Goal: Task Accomplishment & Management: Manage account settings

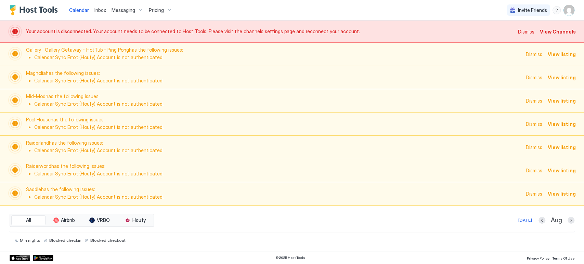
scroll to position [0, 380]
click at [524, 31] on span "Dismiss" at bounding box center [526, 31] width 16 height 7
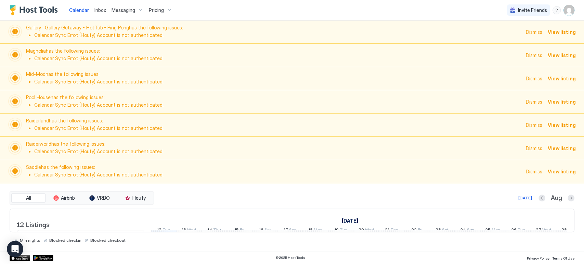
click at [533, 30] on span "Dismiss" at bounding box center [534, 31] width 16 height 7
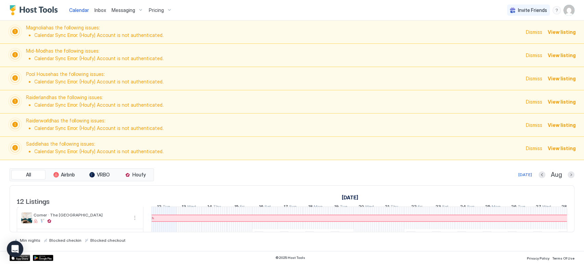
click at [533, 30] on span "Dismiss" at bounding box center [534, 31] width 16 height 7
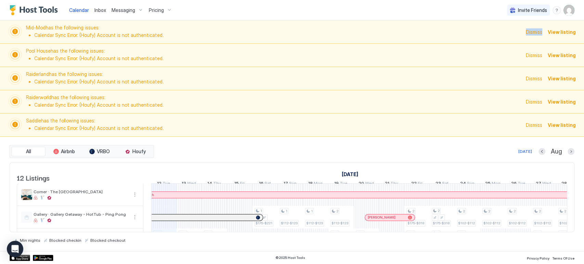
click at [533, 30] on span "Dismiss" at bounding box center [534, 31] width 16 height 7
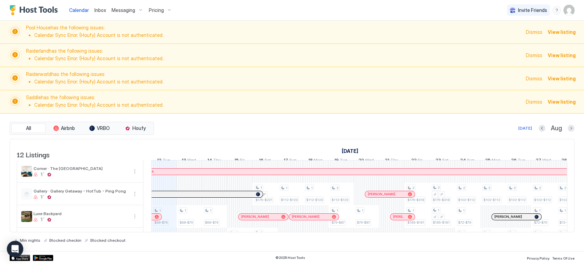
click at [533, 32] on span "Dismiss" at bounding box center [534, 31] width 16 height 7
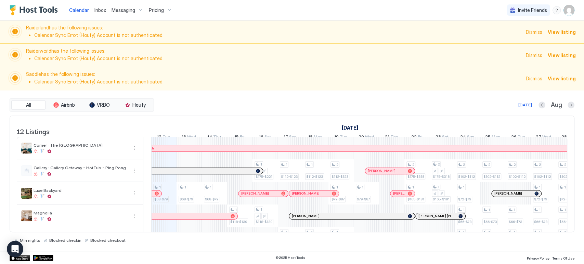
click at [533, 32] on span "Dismiss" at bounding box center [534, 31] width 16 height 7
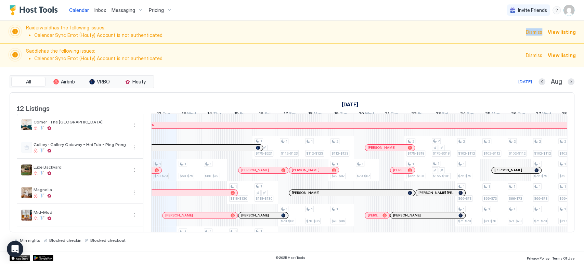
click at [533, 32] on span "Dismiss" at bounding box center [534, 31] width 16 height 7
click at [533, 30] on span "Dismiss" at bounding box center [534, 31] width 16 height 7
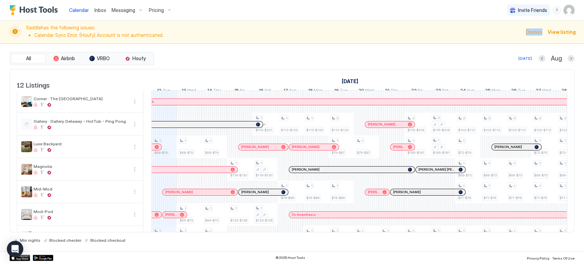
click at [533, 30] on span "Dismiss" at bounding box center [534, 31] width 16 height 7
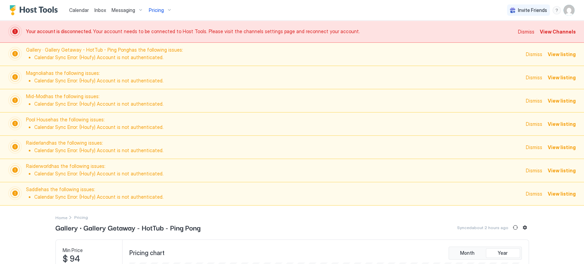
scroll to position [131, 394]
click at [518, 32] on span "Dismiss" at bounding box center [526, 31] width 16 height 7
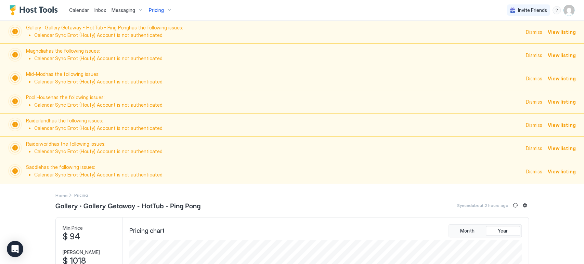
click at [527, 31] on span "Dismiss" at bounding box center [534, 31] width 16 height 7
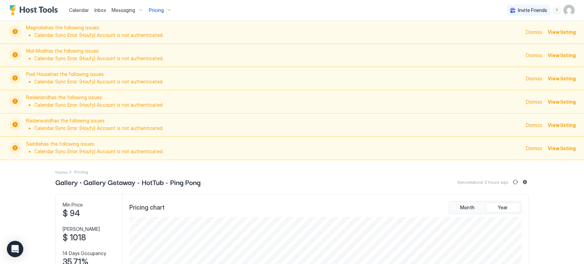
click at [527, 30] on span "Dismiss" at bounding box center [534, 31] width 16 height 7
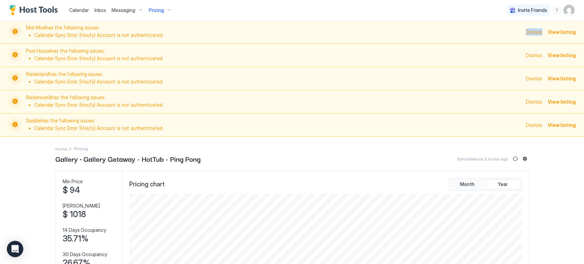
click at [527, 30] on span "Dismiss" at bounding box center [534, 31] width 16 height 7
click at [532, 32] on span "Dismiss" at bounding box center [534, 31] width 16 height 7
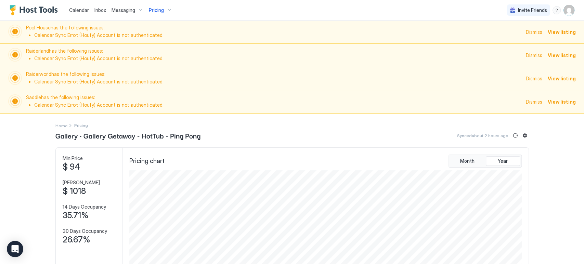
click at [532, 32] on span "Dismiss" at bounding box center [534, 31] width 16 height 7
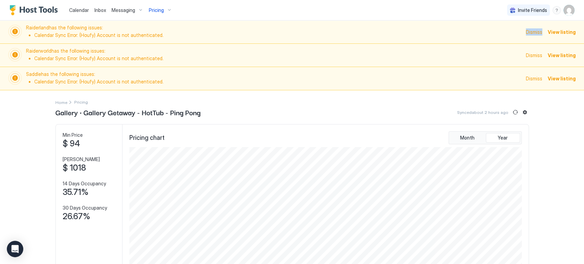
click at [532, 32] on span "Dismiss" at bounding box center [534, 31] width 16 height 7
click at [531, 32] on span "Dismiss" at bounding box center [534, 31] width 16 height 7
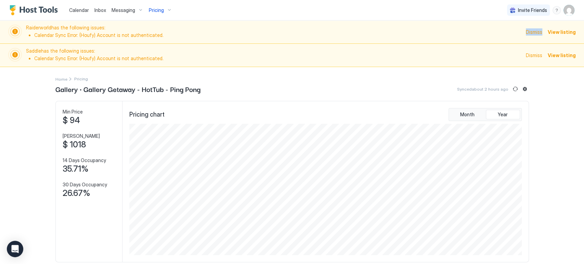
click at [531, 32] on span "Dismiss" at bounding box center [534, 31] width 16 height 7
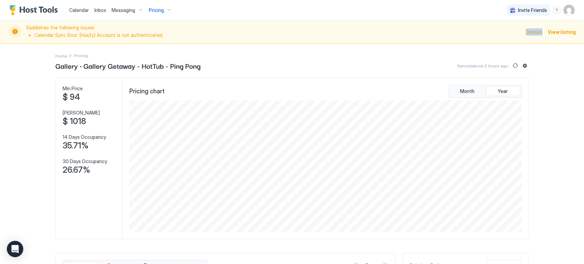
click at [531, 32] on span "Dismiss" at bounding box center [534, 31] width 16 height 7
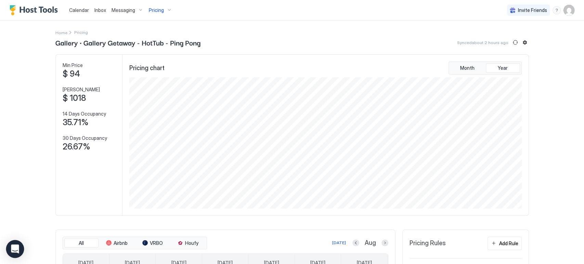
click at [16, 251] on icon "Open Intercom Messenger" at bounding box center [15, 249] width 9 height 9
click at [563, 11] on img "User profile" at bounding box center [568, 10] width 11 height 11
click at [524, 35] on div "Settings" at bounding box center [524, 38] width 87 height 12
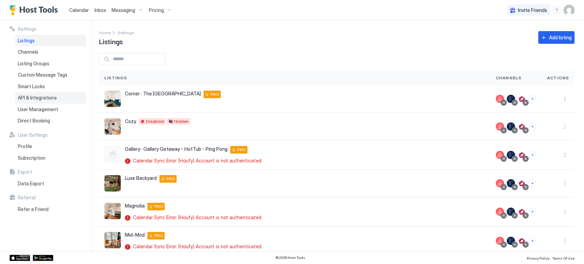
click at [47, 96] on span "API & Integrations" at bounding box center [37, 98] width 39 height 6
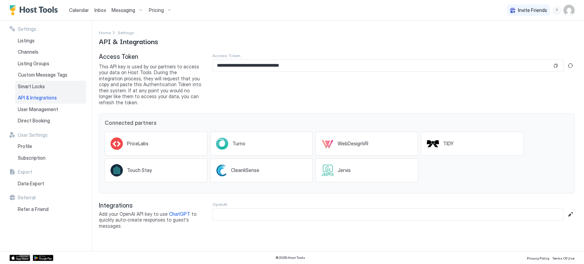
click at [47, 87] on div "Smart Locks" at bounding box center [50, 87] width 71 height 12
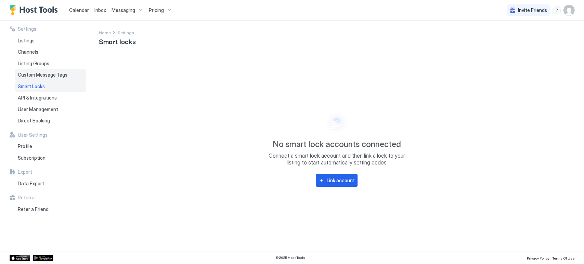
click at [50, 75] on span "Custom Message Tags" at bounding box center [43, 75] width 50 height 6
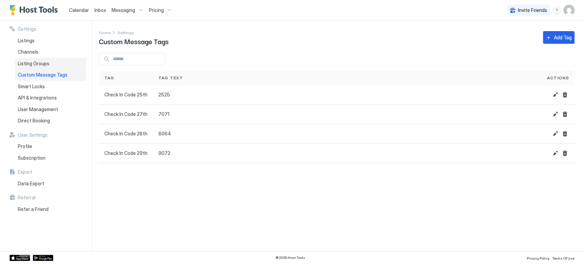
click at [52, 65] on div "Listing Groups" at bounding box center [50, 64] width 71 height 12
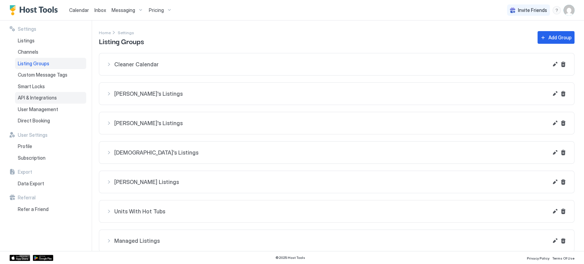
click at [49, 95] on span "API & Integrations" at bounding box center [37, 98] width 39 height 6
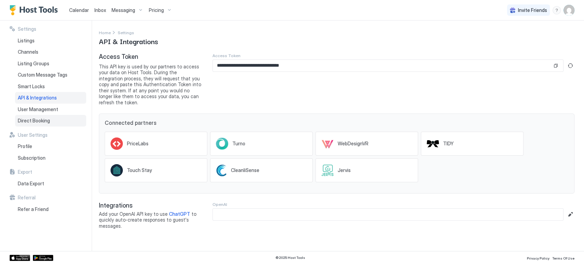
click at [51, 115] on div "Direct Booking" at bounding box center [50, 121] width 71 height 12
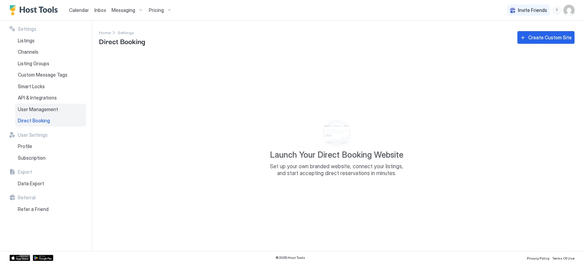
click at [53, 106] on div "User Management" at bounding box center [50, 110] width 71 height 12
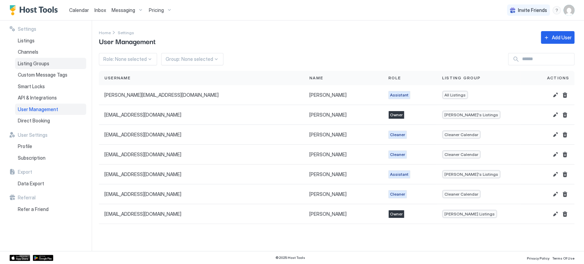
click at [55, 65] on div "Listing Groups" at bounding box center [50, 64] width 71 height 12
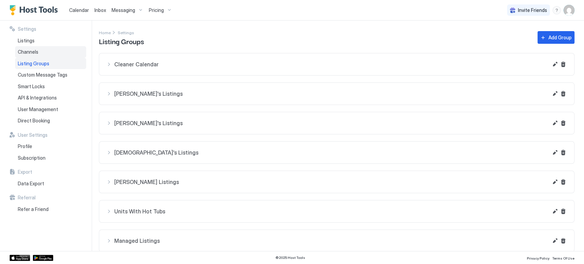
click at [61, 55] on div "Channels" at bounding box center [50, 52] width 71 height 12
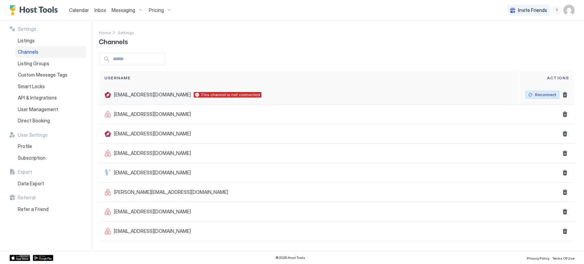
click at [547, 95] on div "Reconnect" at bounding box center [545, 95] width 21 height 6
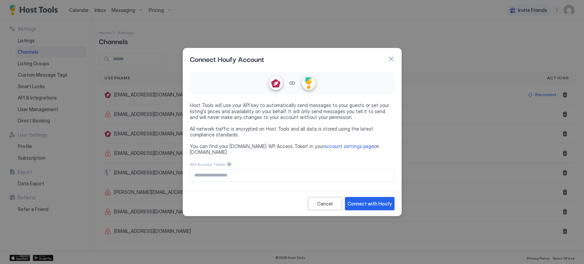
click at [286, 166] on div "API Access Token" at bounding box center [292, 171] width 205 height 21
click at [287, 171] on input "Input Field" at bounding box center [292, 176] width 204 height 12
paste input "**********"
type input "**********"
click at [364, 200] on div "Connect with Houfy" at bounding box center [370, 203] width 44 height 7
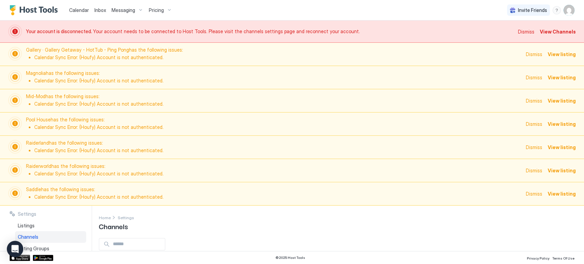
click at [527, 29] on span "Dismiss" at bounding box center [526, 31] width 16 height 7
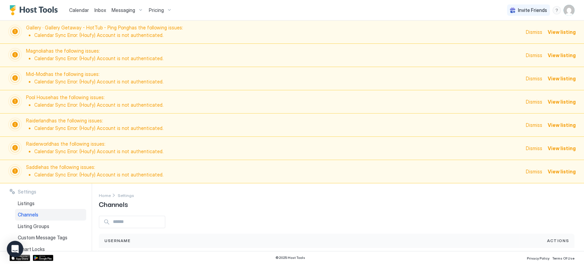
click at [531, 32] on span "Dismiss" at bounding box center [534, 31] width 16 height 7
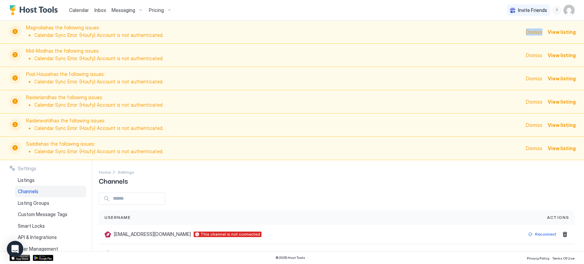
click at [531, 32] on span "Dismiss" at bounding box center [534, 31] width 16 height 7
click at [532, 31] on span "Dismiss" at bounding box center [534, 31] width 16 height 7
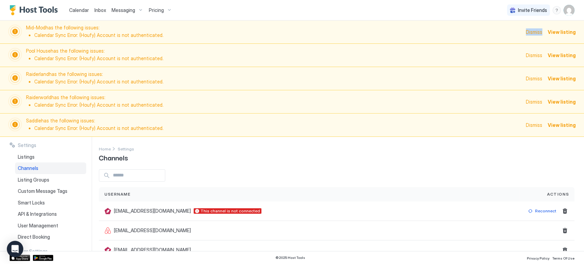
click at [532, 31] on span "Dismiss" at bounding box center [534, 31] width 16 height 7
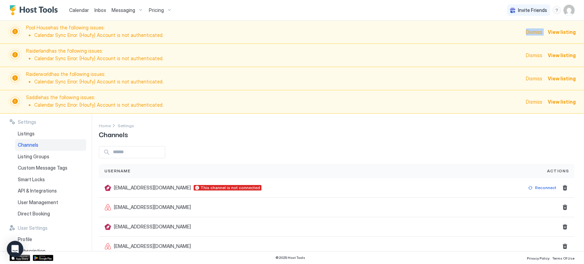
click at [532, 31] on span "Dismiss" at bounding box center [534, 31] width 16 height 7
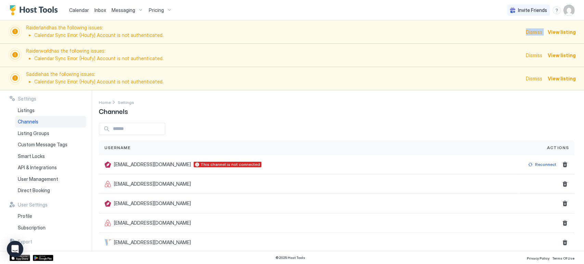
click at [532, 31] on span "Dismiss" at bounding box center [534, 31] width 16 height 7
click at [532, 52] on span "Dismiss" at bounding box center [534, 55] width 16 height 7
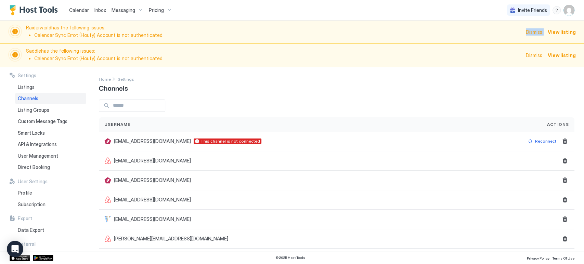
click at [532, 31] on span "Dismiss" at bounding box center [534, 31] width 16 height 7
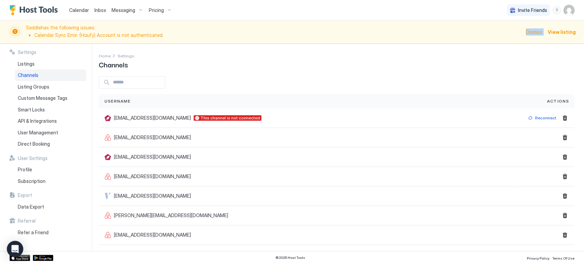
click at [532, 31] on span "Dismiss" at bounding box center [534, 31] width 16 height 7
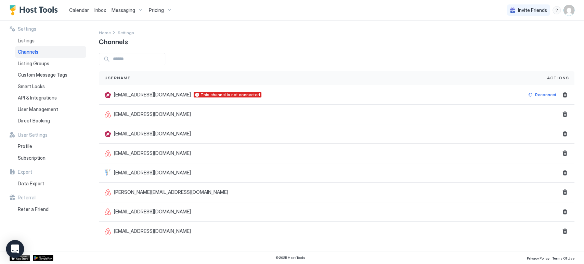
click at [15, 248] on icon "Open Intercom Messenger" at bounding box center [15, 249] width 8 height 9
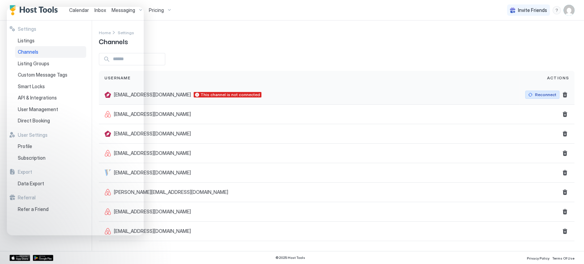
click at [543, 97] on div "Reconnect" at bounding box center [545, 95] width 21 height 6
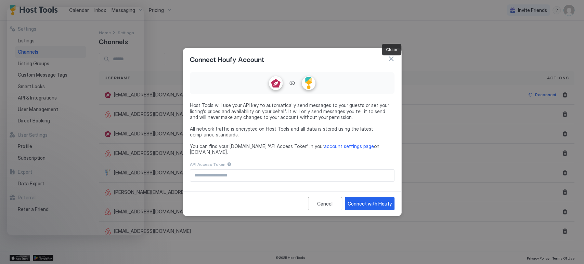
click at [390, 59] on button "button" at bounding box center [391, 58] width 7 height 7
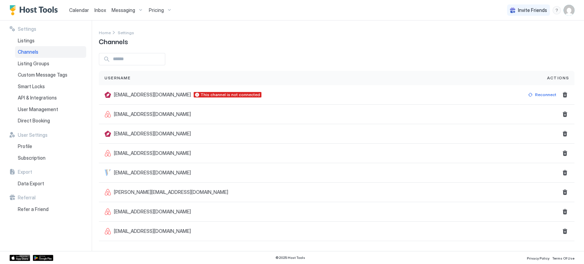
click at [158, 12] on span "Pricing" at bounding box center [156, 10] width 15 height 6
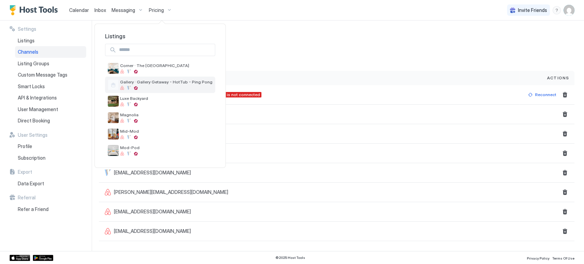
click at [168, 86] on div at bounding box center [166, 88] width 92 height 4
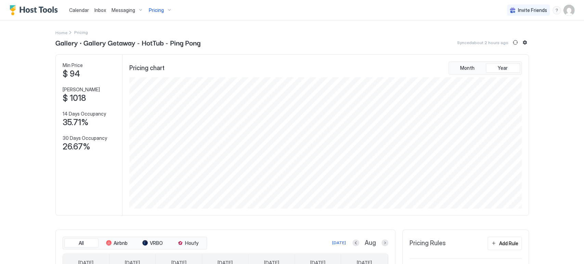
click at [563, 14] on img "User profile" at bounding box center [568, 10] width 11 height 11
click at [549, 36] on div "Settings" at bounding box center [524, 38] width 87 height 12
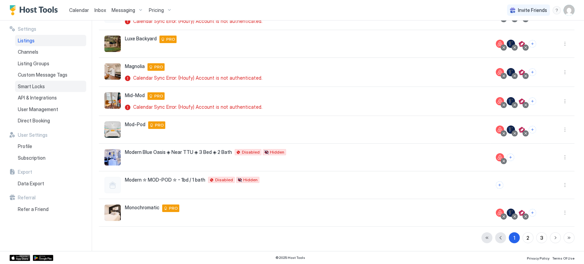
scroll to position [63, 0]
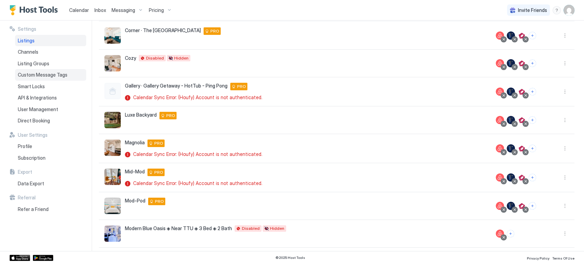
click at [47, 75] on span "Custom Message Tags" at bounding box center [43, 75] width 50 height 6
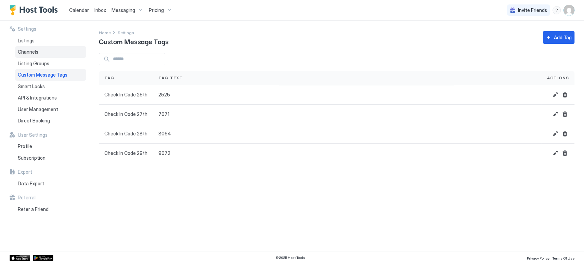
click at [44, 53] on div "Channels" at bounding box center [50, 52] width 71 height 12
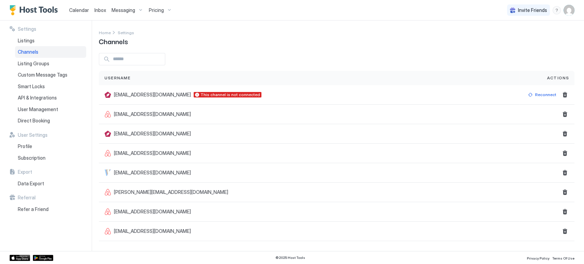
click at [160, 10] on span "Pricing" at bounding box center [156, 10] width 15 height 6
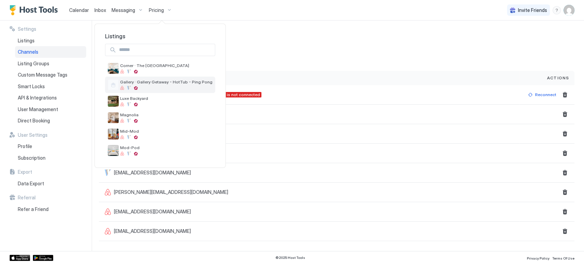
click at [172, 83] on span "Gallery · Gallery Getaway - HotTub - Ping Pong" at bounding box center [166, 81] width 92 height 5
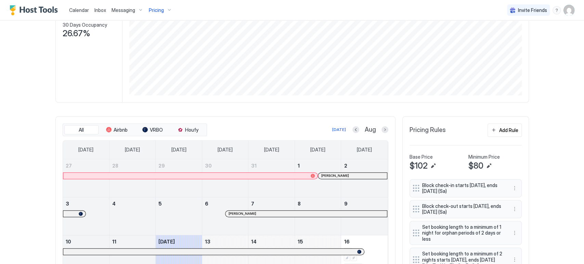
scroll to position [190, 0]
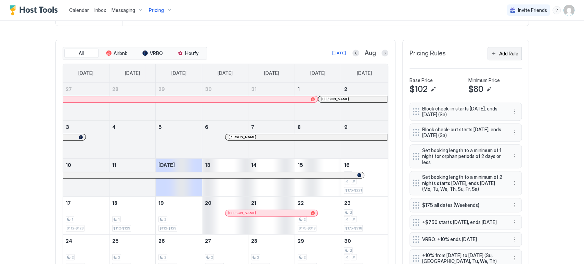
click at [510, 54] on div "Add Rule" at bounding box center [508, 53] width 19 height 7
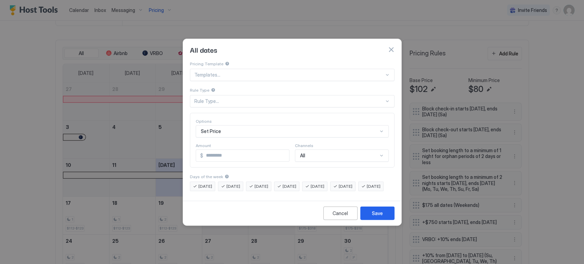
click at [252, 73] on div "Templates..." at bounding box center [292, 75] width 205 height 12
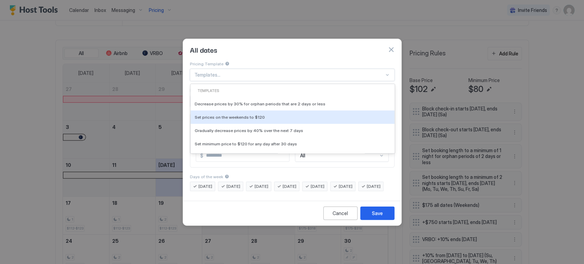
scroll to position [76, 0]
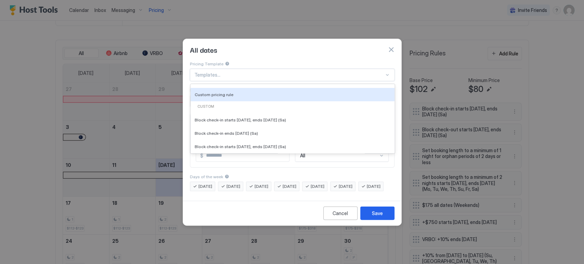
click at [249, 93] on div "Custom pricing rule" at bounding box center [293, 94] width 204 height 13
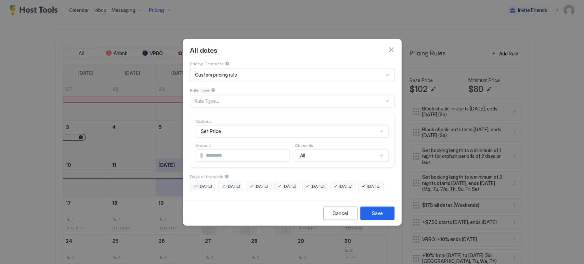
type input "***"
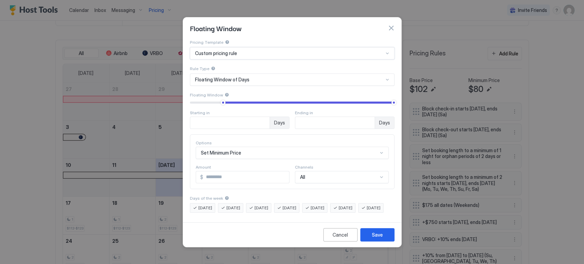
click at [231, 53] on div "Custom pricing rule" at bounding box center [292, 53] width 205 height 12
click at [183, 60] on div "Pricing Template Custom pricing rule Rule Type Floating Window of Days Floating…" at bounding box center [292, 129] width 218 height 181
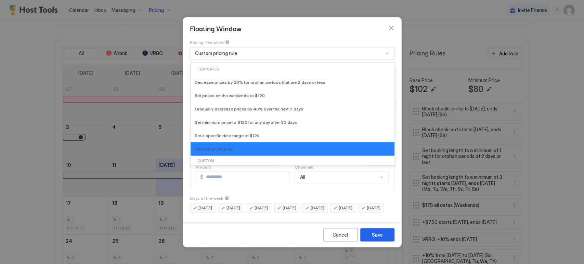
click at [237, 50] on div "Custom pricing rule" at bounding box center [289, 53] width 188 height 6
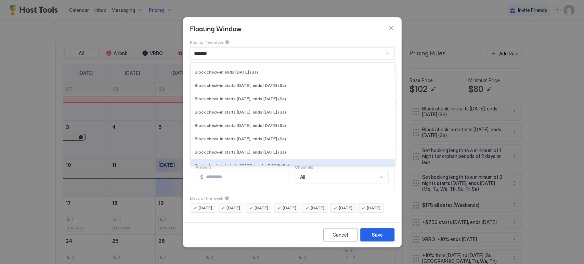
type input "********"
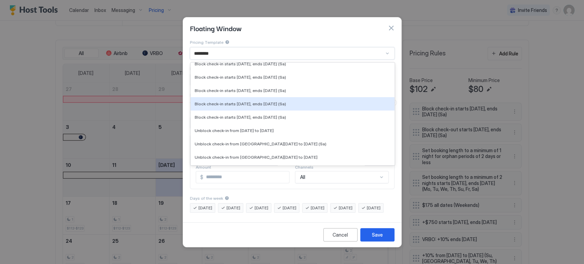
scroll to position [122, 0]
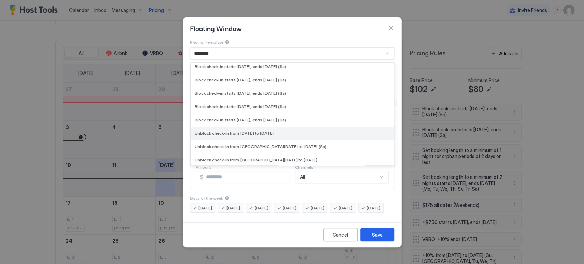
click at [271, 127] on div "Unblock check-in from Fri, Jul 18th 2025 to Sun, Jul 20th 2025" at bounding box center [293, 133] width 204 height 13
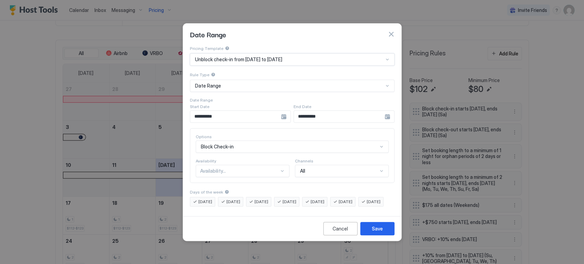
click at [240, 165] on div "Availability..." at bounding box center [243, 171] width 94 height 12
click at [240, 183] on div "Available" at bounding box center [242, 186] width 93 height 13
click at [264, 56] on span "Unblock check-in from Fri, Jul 18th 2025 to Sun, Jul 20th 2025" at bounding box center [238, 59] width 87 height 6
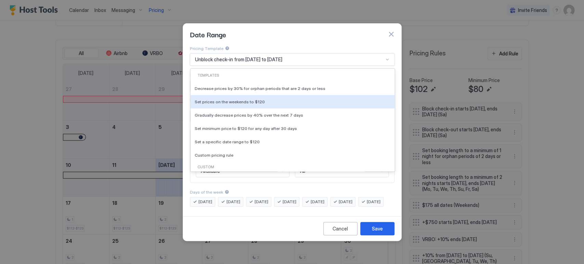
scroll to position [38, 0]
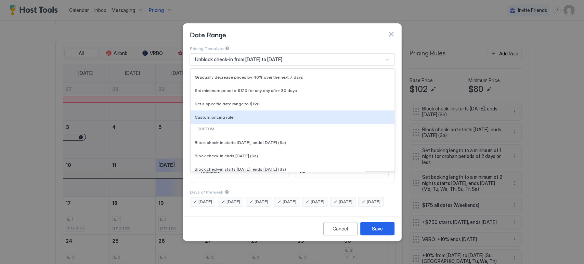
click at [235, 115] on div "Custom pricing rule" at bounding box center [293, 117] width 196 height 5
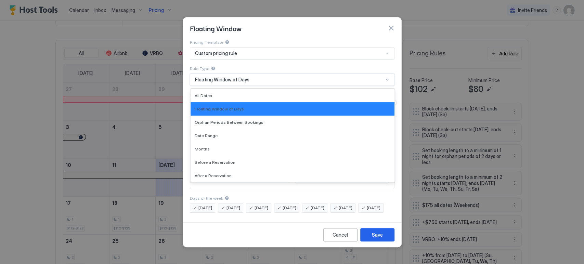
click at [224, 77] on span "Floating Window of Days" at bounding box center [222, 80] width 54 height 6
click at [208, 94] on div "All Dates" at bounding box center [293, 95] width 204 height 13
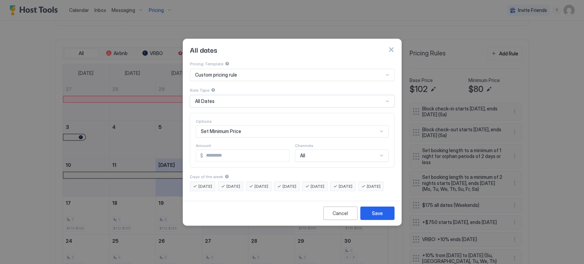
click at [218, 125] on div "Set Minimum Price" at bounding box center [292, 131] width 193 height 12
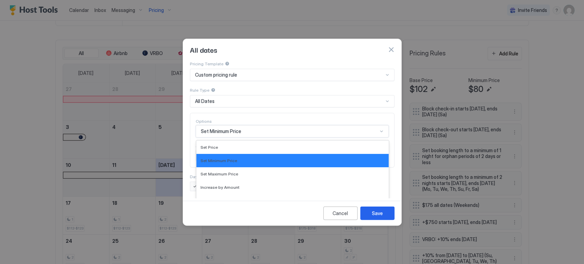
scroll to position [33, 0]
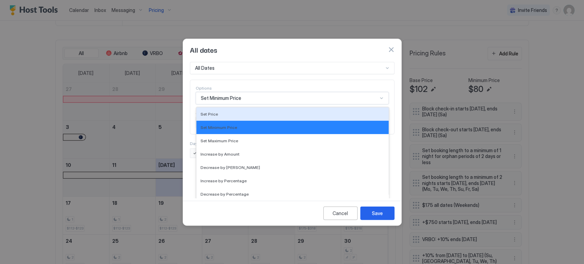
click at [208, 75] on div "Pricing Template Custom pricing rule Rule Type All Dates Options 17 results ava…" at bounding box center [292, 92] width 205 height 131
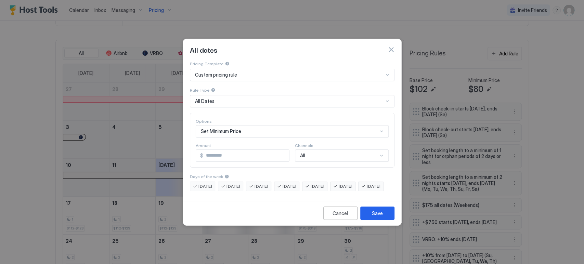
scroll to position [0, 0]
click at [211, 125] on div "Set Minimum Price" at bounding box center [292, 131] width 193 height 12
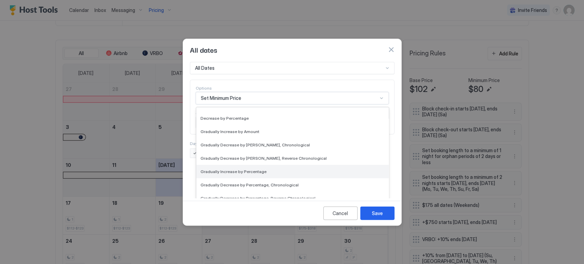
scroll to position [124, 0]
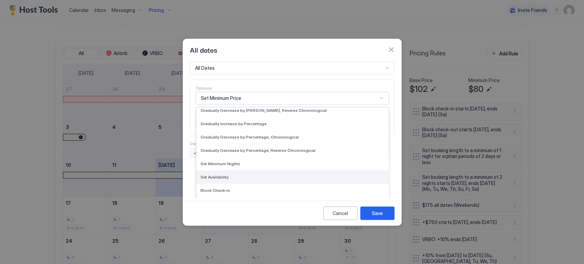
click at [237, 174] on div "Set Availability" at bounding box center [292, 176] width 184 height 5
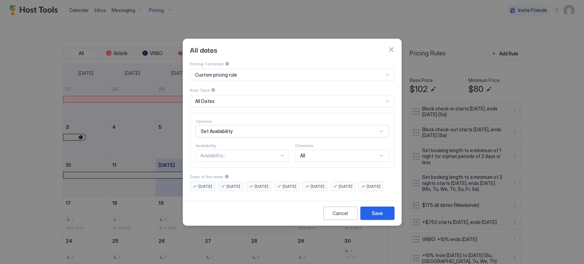
click at [226, 153] on div "Availability..." at bounding box center [239, 156] width 79 height 6
click at [226, 169] on div "Available" at bounding box center [242, 171] width 85 height 5
click at [241, 98] on div "All Dates" at bounding box center [292, 101] width 205 height 12
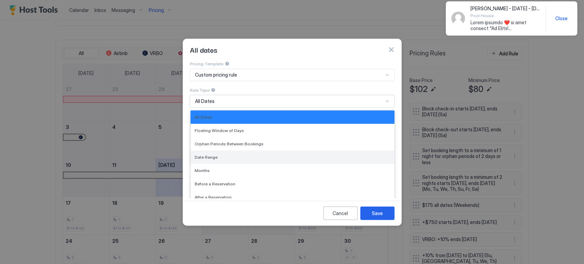
click at [217, 155] on div "Date Range" at bounding box center [293, 157] width 196 height 5
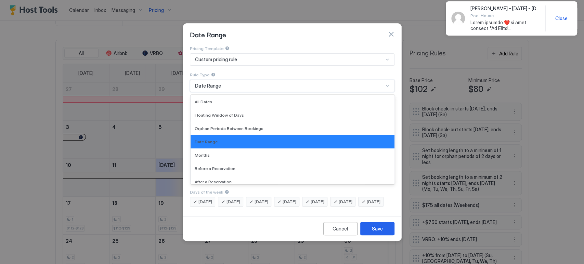
click at [224, 83] on div "Date Range" at bounding box center [289, 86] width 188 height 6
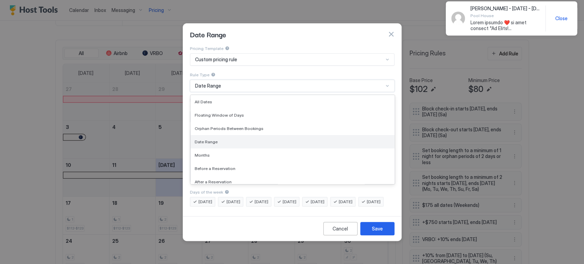
click at [216, 139] on div "Date Range" at bounding box center [293, 141] width 196 height 5
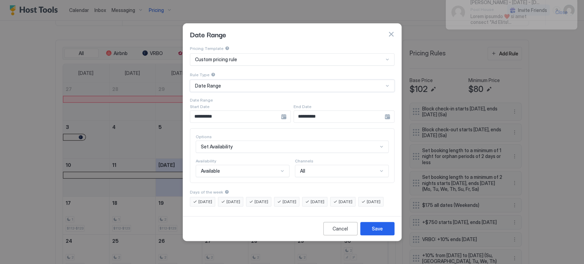
click at [218, 113] on input "**********" at bounding box center [235, 117] width 91 height 12
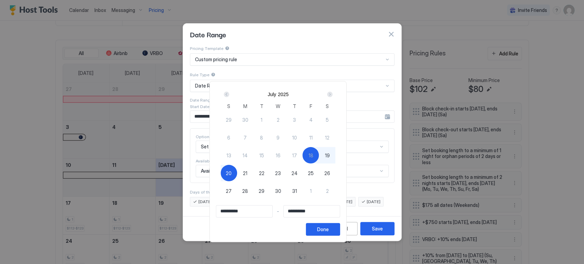
click at [279, 80] on div at bounding box center [292, 132] width 584 height 264
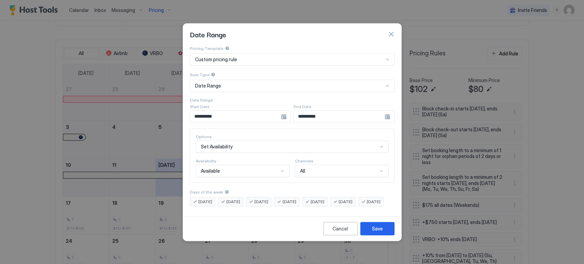
click at [212, 199] on span "Monday" at bounding box center [205, 202] width 14 height 6
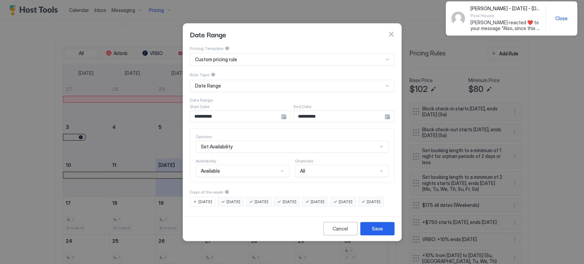
click at [358, 205] on div "Sunday" at bounding box center [370, 202] width 25 height 10
click at [233, 199] on span "Tuesday" at bounding box center [233, 202] width 14 height 6
click at [263, 199] on span "Wednesday" at bounding box center [262, 202] width 14 height 6
click at [296, 199] on span "Thursday" at bounding box center [290, 202] width 14 height 6
click at [324, 199] on span "Friday" at bounding box center [318, 202] width 14 height 6
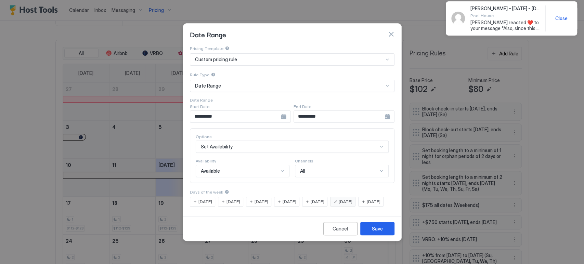
click at [255, 141] on div "Set Availability" at bounding box center [292, 147] width 193 height 12
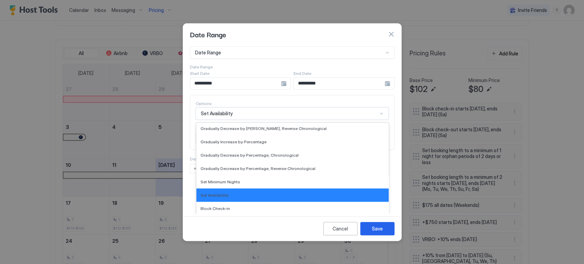
scroll to position [124, 0]
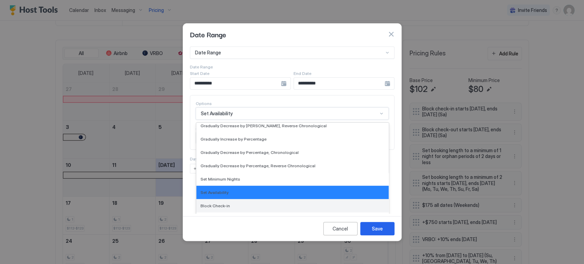
click at [241, 203] on div "Block Check-in" at bounding box center [292, 205] width 184 height 5
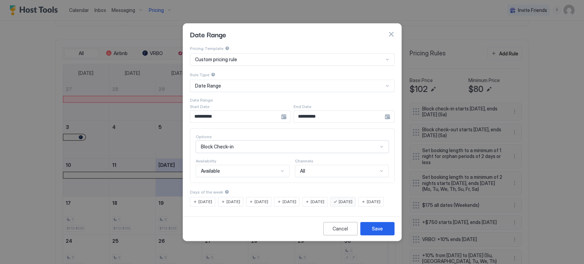
scroll to position [0, 0]
click at [235, 169] on div "Available" at bounding box center [243, 171] width 94 height 12
click at [237, 184] on div "Available" at bounding box center [242, 186] width 85 height 5
click at [265, 177] on div "**********" at bounding box center [292, 126] width 205 height 162
click at [375, 232] on div "Save" at bounding box center [377, 228] width 11 height 7
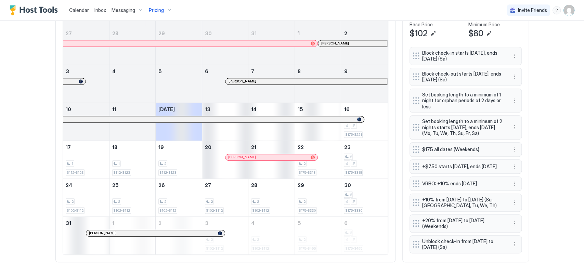
scroll to position [263, 0]
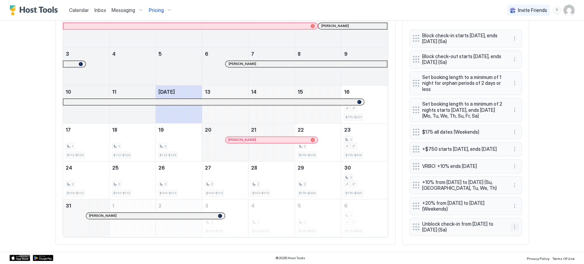
click at [511, 230] on button "More options" at bounding box center [514, 227] width 8 height 8
click at [519, 199] on span "Edit" at bounding box center [522, 197] width 8 height 5
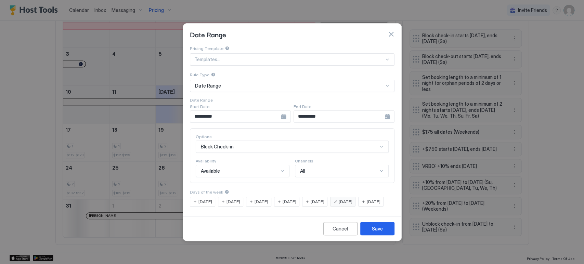
click at [263, 111] on input "**********" at bounding box center [235, 117] width 91 height 12
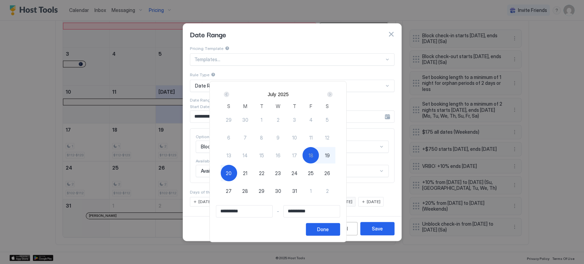
click at [332, 93] on div "Next" at bounding box center [329, 94] width 5 height 5
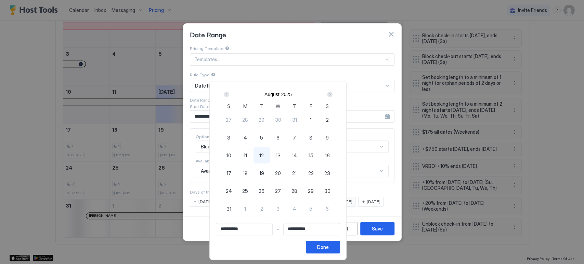
click at [313, 155] on span "15" at bounding box center [310, 155] width 5 height 7
type input "**********"
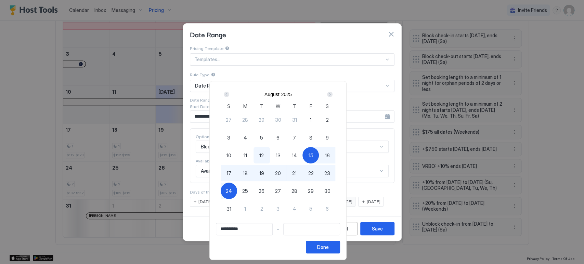
type input "**********"
click at [231, 173] on span "17" at bounding box center [228, 173] width 5 height 7
type input "**********"
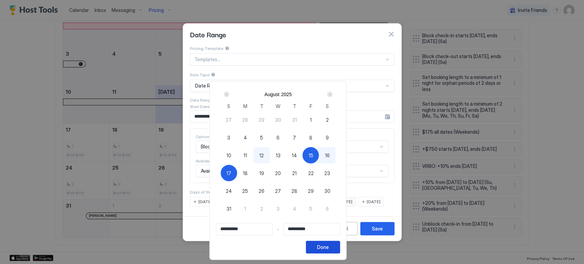
click at [329, 247] on div "Done" at bounding box center [323, 247] width 12 height 7
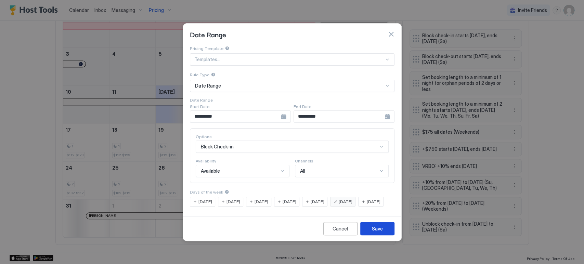
click at [380, 230] on button "Save" at bounding box center [377, 228] width 34 height 13
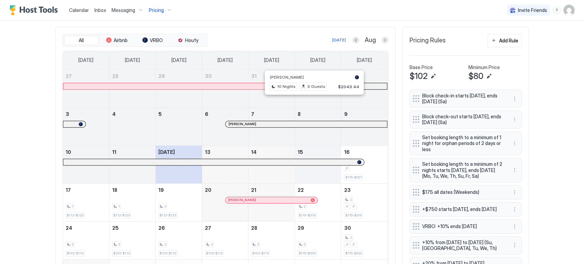
scroll to position [187, 0]
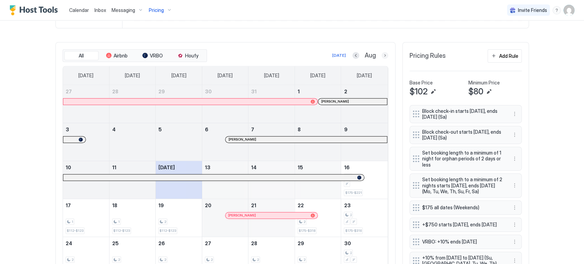
click at [383, 55] on button "Next month" at bounding box center [384, 55] width 7 height 7
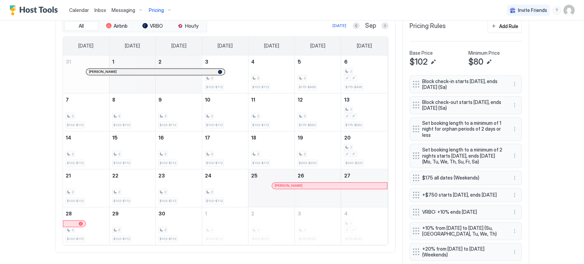
scroll to position [234, 0]
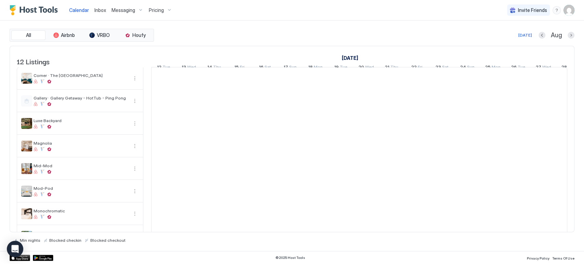
scroll to position [0, 380]
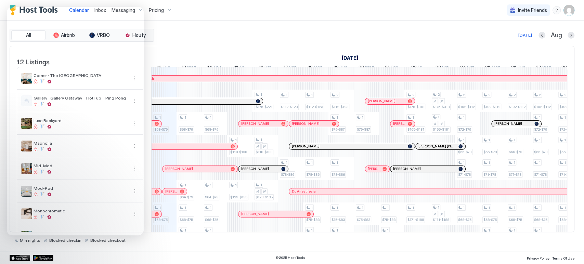
click at [237, 24] on div "All Airbnb VRBO Houfy Today Aug 12 Listings July 2025 August 2025 September 202…" at bounding box center [292, 136] width 565 height 231
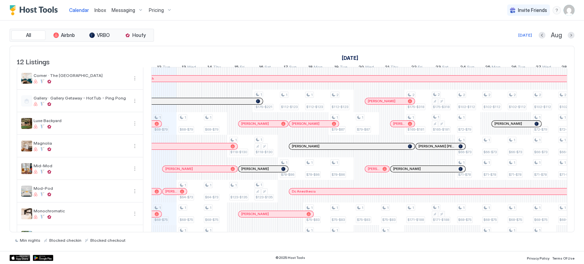
click at [569, 15] on img "User profile" at bounding box center [568, 10] width 11 height 11
click at [532, 37] on div "Settings" at bounding box center [530, 38] width 87 height 12
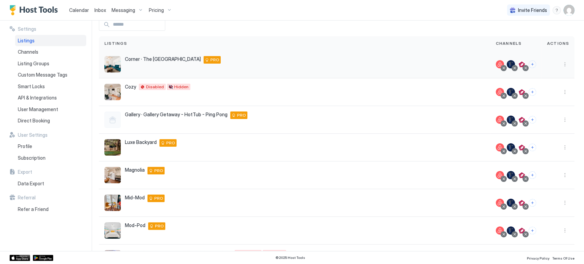
scroll to position [21, 0]
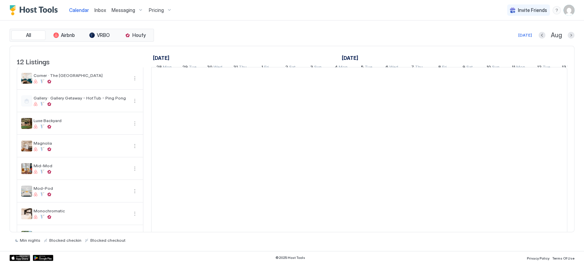
scroll to position [0, 380]
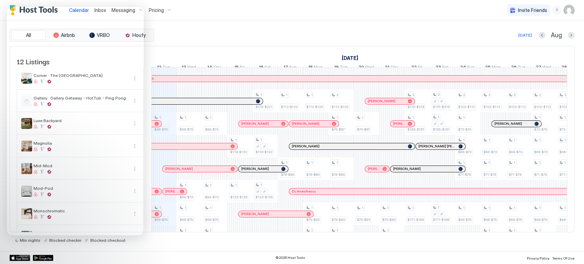
click at [192, 43] on div "All Airbnb VRBO Houfy Today Aug 12 Listings July 2025 August 2025 September 202…" at bounding box center [292, 136] width 565 height 214
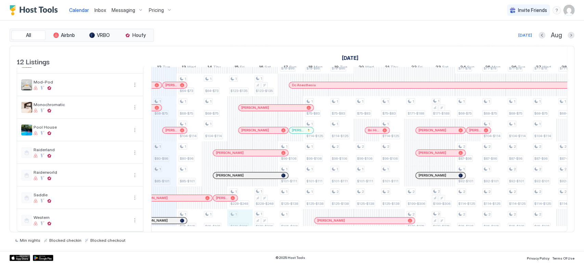
drag, startPoint x: 240, startPoint y: 214, endPoint x: 242, endPoint y: 140, distance: 74.2
click at [242, 140] on div "1 $68-$79 1 $68-$75 1 $80-$96 1 $85-$101 1 $68-$79 1 $64-$73 1 $68-$75 1 $104-$…" at bounding box center [480, 96] width 1418 height 271
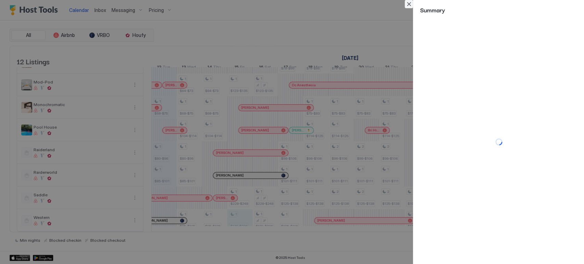
click at [412, 2] on button "Close" at bounding box center [409, 4] width 8 height 8
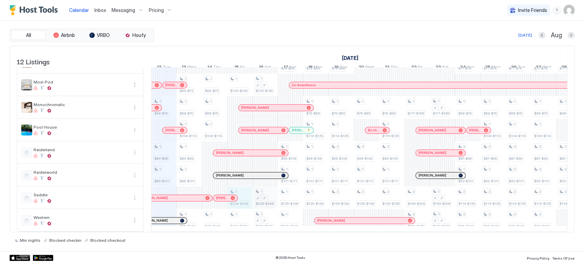
click at [260, 189] on div "1 $68-$79 1 $68-$75 1 $80-$96 1 $85-$101 1 $68-$79 1 $64-$73 1 $68-$75 1 $104-$…" at bounding box center [480, 96] width 1418 height 271
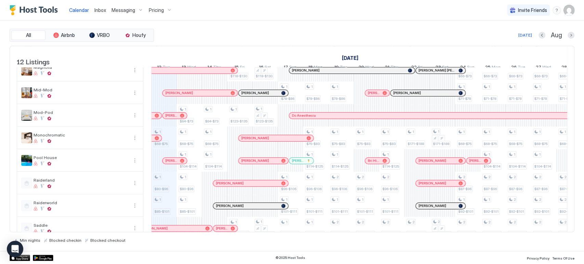
scroll to position [117, 0]
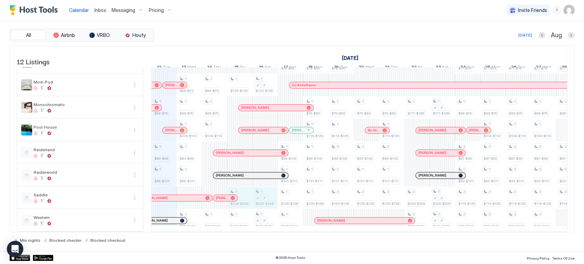
drag, startPoint x: 246, startPoint y: 190, endPoint x: 259, endPoint y: 190, distance: 13.0
click at [259, 190] on div "1 $68-$79 1 $68-$75 1 $80-$96 1 $85-$101 1 $68-$79 1 $64-$73 1 $68-$75 1 $104-$…" at bounding box center [480, 96] width 1418 height 271
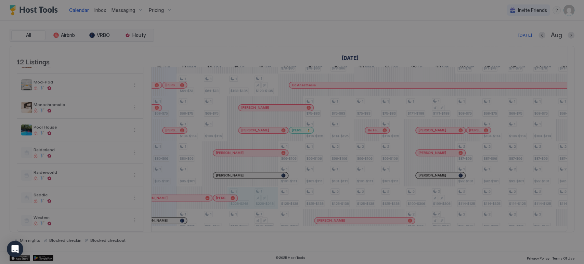
type input "***"
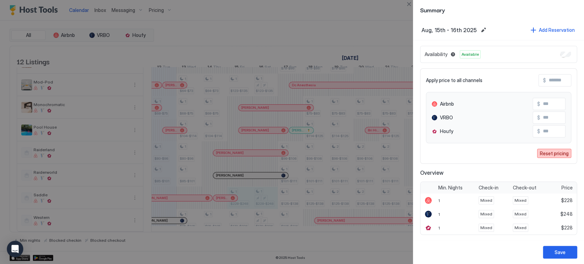
click at [554, 157] on button "Reset pricing" at bounding box center [554, 153] width 34 height 9
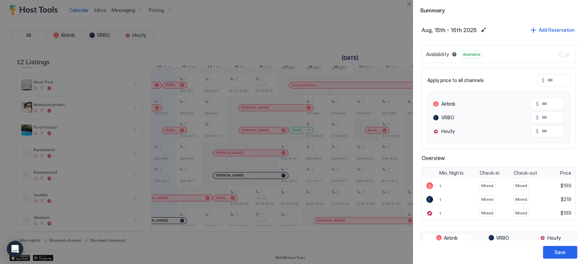
click at [550, 105] on input "Input Field" at bounding box center [566, 104] width 55 height 12
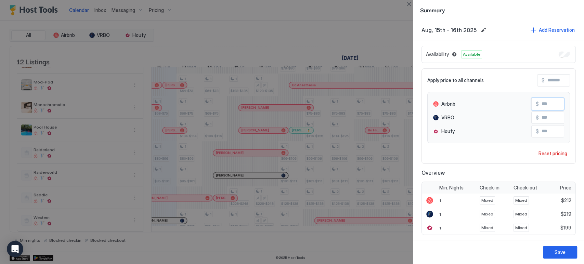
type input "***"
click at [546, 135] on input "Input Field" at bounding box center [566, 132] width 55 height 12
type input "***"
click at [561, 248] on button "Save" at bounding box center [560, 252] width 34 height 13
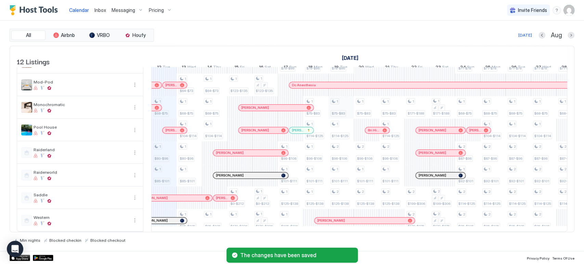
click at [258, 211] on div "1 $68-$79 1 $68-$75 1 $80-$96 1 $85-$101 1 $68-$79 1 $64-$73 1 $68-$75 1 $104-$…" at bounding box center [480, 96] width 1418 height 271
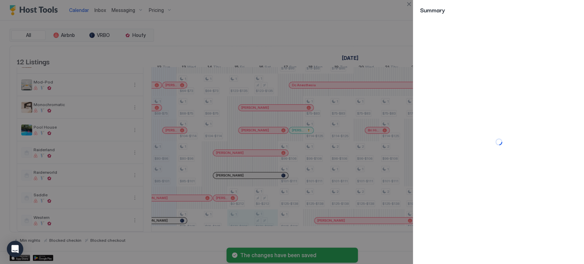
click at [409, 6] on button "Close" at bounding box center [409, 4] width 8 height 8
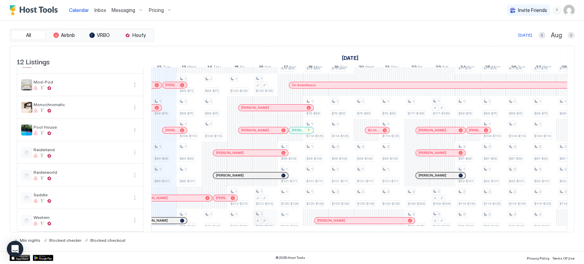
click at [256, 213] on tr "1 $68-$79 1 $68-$75 1 $80-$96 1 $85-$101 1 $68-$79 1 $64-$73 1 $68-$75 1 $104-$…" at bounding box center [480, 96] width 1418 height 271
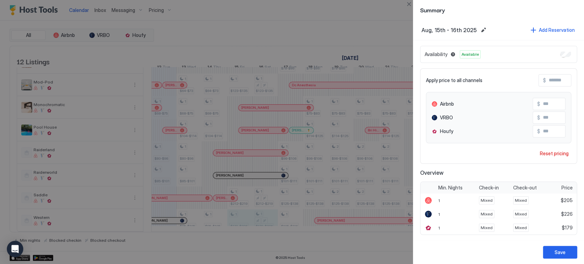
click at [554, 105] on input "***" at bounding box center [567, 104] width 55 height 12
click at [555, 149] on button "Reset pricing" at bounding box center [554, 153] width 34 height 9
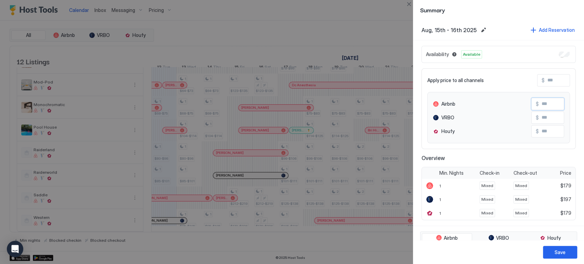
click at [544, 103] on input "Input Field" at bounding box center [566, 104] width 55 height 12
click at [558, 252] on div "Save" at bounding box center [559, 252] width 11 height 7
click at [407, 2] on button "Close" at bounding box center [409, 4] width 8 height 8
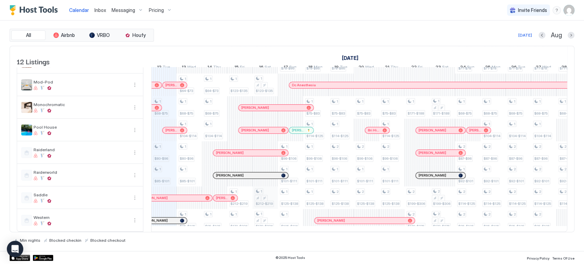
click at [270, 190] on tr "1 $68-$79 1 $68-$75 1 $80-$96 1 $85-$101 1 $68-$79 1 $64-$73 1 $68-$75 1 $104-$…" at bounding box center [480, 96] width 1418 height 271
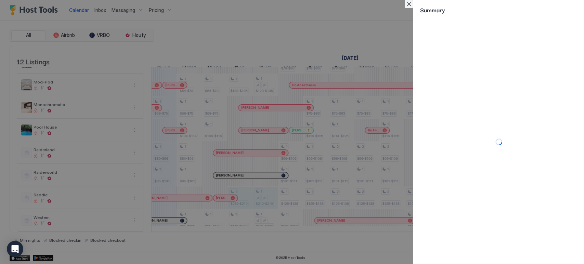
click at [407, 2] on button "Close" at bounding box center [409, 4] width 8 height 8
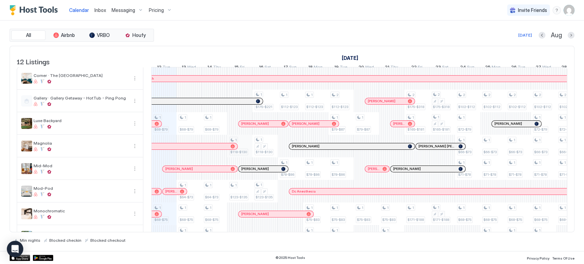
scroll to position [117, 0]
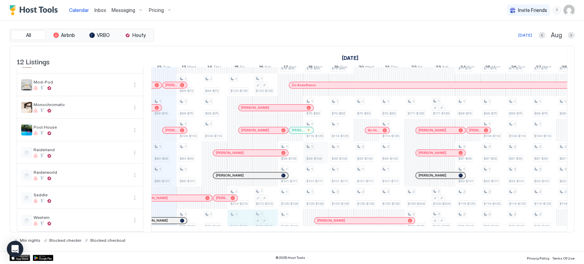
drag, startPoint x: 244, startPoint y: 213, endPoint x: 315, endPoint y: 136, distance: 105.0
click at [261, 213] on div "1 $68-$79 1 $68-$75 1 $80-$96 1 $85-$101 1 $68-$79 1 $64-$73 1 $68-$75 1 $104-$…" at bounding box center [480, 96] width 1418 height 271
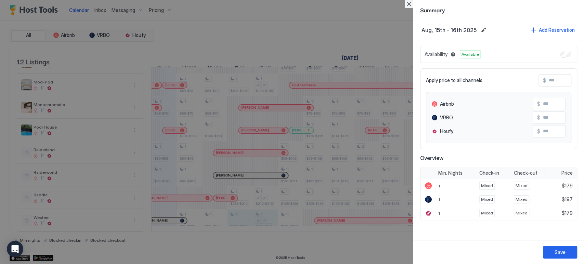
click at [405, 4] on button "Close" at bounding box center [409, 4] width 8 height 8
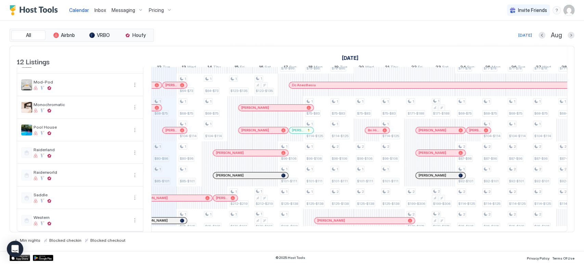
click at [343, 229] on table "12 Listings [DATE] [DATE] [DATE] 28 Mon 29 Tue 30 Wed 31 Thu 1 Fri 2 Sat 3 Sun …" at bounding box center [292, 86] width 550 height 292
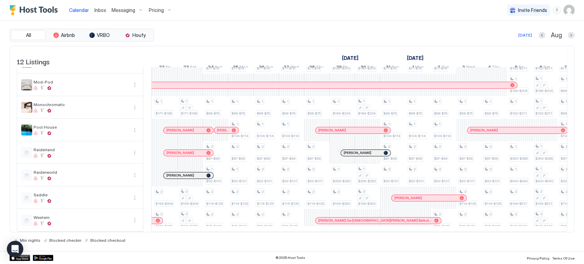
scroll to position [0, 508]
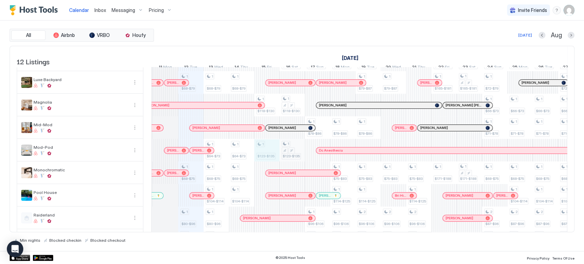
click at [282, 155] on div "1 $68-$79 1 $68-$75 1 $80-$96 1 $85-$101 1 $68-$79 1 $64-$73 1 $68-$75 1 $104-$…" at bounding box center [508, 161] width 1418 height 271
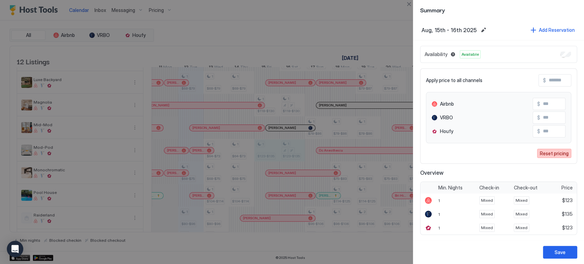
click at [558, 155] on div "Reset pricing" at bounding box center [554, 153] width 29 height 7
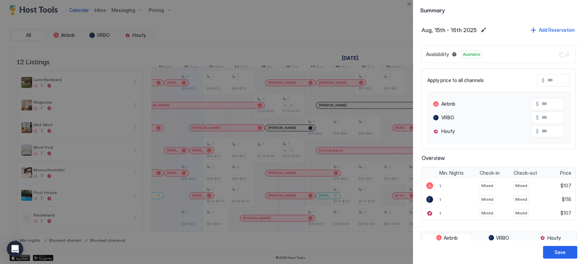
click at [546, 103] on input "Input Field" at bounding box center [566, 104] width 55 height 12
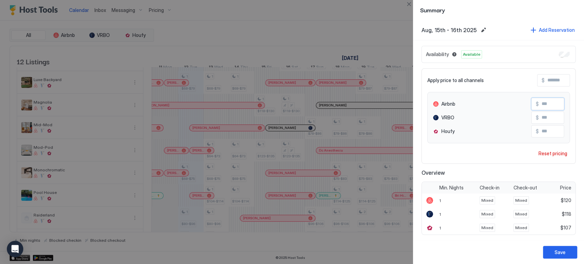
type input "***"
click at [562, 82] on input "Input Field" at bounding box center [572, 81] width 55 height 12
type input "*"
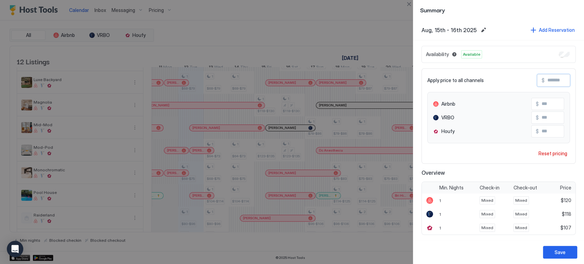
type input "*"
type input "**"
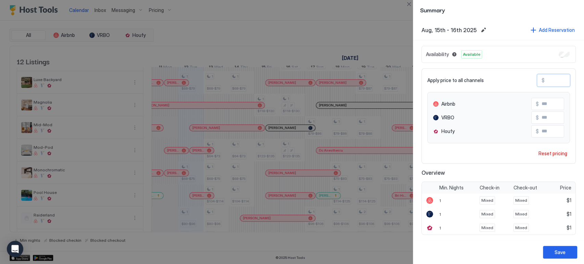
type input "***"
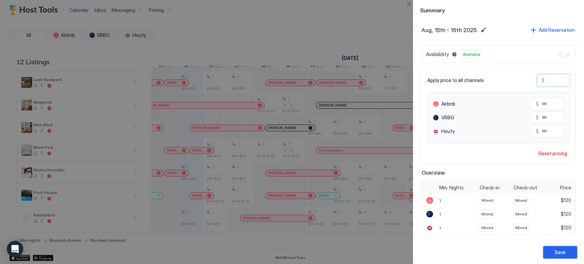
click at [545, 122] on input "***" at bounding box center [566, 118] width 55 height 12
click at [545, 120] on input "***" at bounding box center [566, 118] width 55 height 12
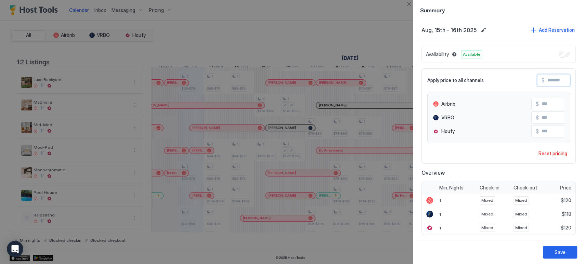
click at [556, 82] on input "Input Field" at bounding box center [572, 81] width 55 height 12
type input "*"
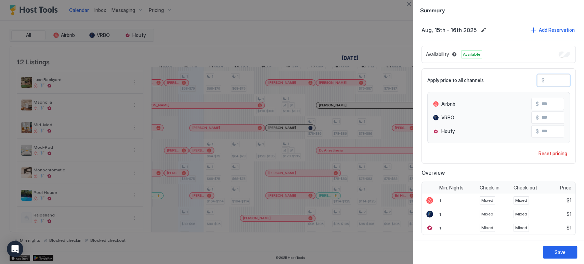
type input "**"
type input "***"
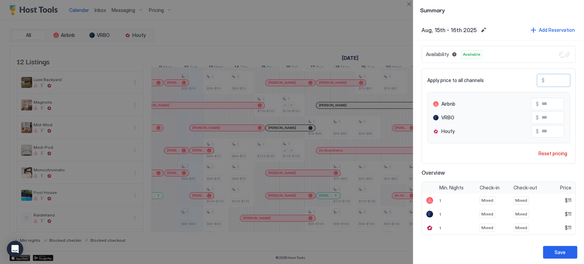
type input "***"
click at [541, 116] on input "***" at bounding box center [566, 118] width 55 height 12
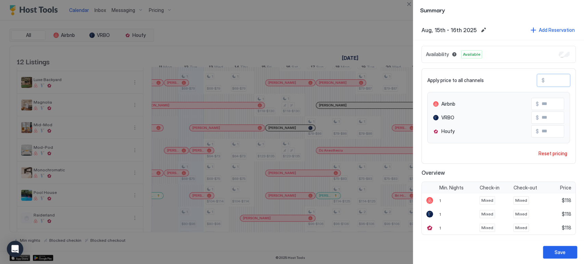
click at [541, 116] on input "***" at bounding box center [566, 118] width 55 height 12
click at [561, 249] on div "Save" at bounding box center [559, 252] width 11 height 7
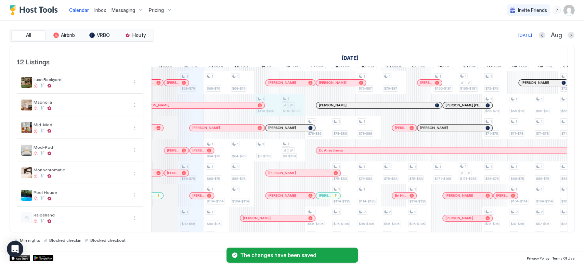
drag, startPoint x: 271, startPoint y: 113, endPoint x: 289, endPoint y: 112, distance: 18.2
click at [289, 112] on div "1 $68-$79 1 $68-$75 1 $80-$96 1 $85-$101 1 $68-$79 1 $64-$73 1 $68-$75 1 $104-$…" at bounding box center [508, 161] width 1418 height 271
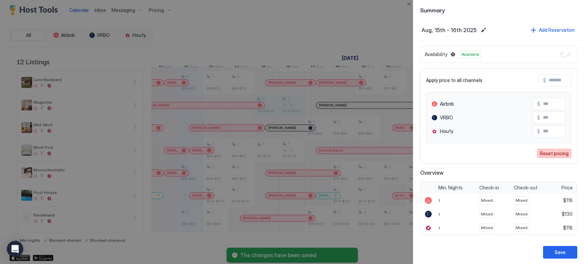
click at [558, 153] on div "Reset pricing" at bounding box center [554, 153] width 29 height 7
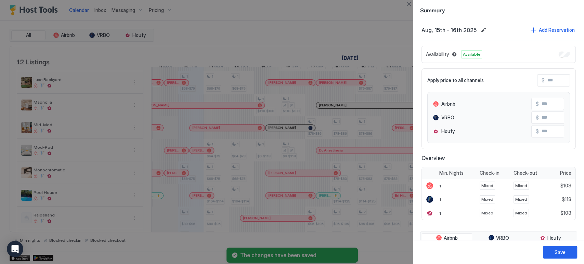
click at [550, 104] on input "Input Field" at bounding box center [566, 104] width 55 height 12
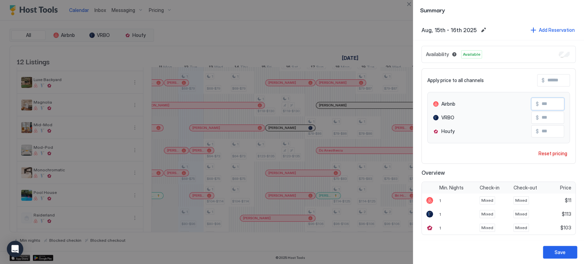
type input "**"
click at [546, 79] on input "Input Field" at bounding box center [572, 81] width 55 height 12
type input "***"
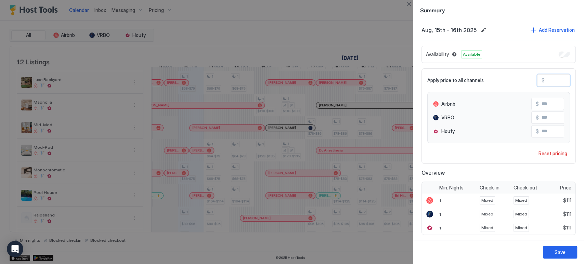
type input "***"
click at [558, 115] on div "$ ***" at bounding box center [547, 118] width 33 height 12
click at [546, 119] on input "***" at bounding box center [566, 118] width 55 height 12
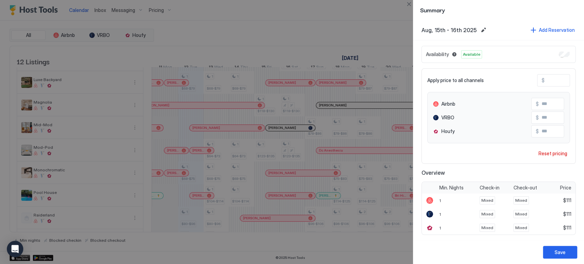
click at [546, 119] on input "***" at bounding box center [566, 118] width 55 height 12
click at [506, 161] on div "Apply price to all channels $ *** Airbnb $ *** VRBO $ Houfy $ *** Reset pricing" at bounding box center [498, 115] width 154 height 95
click at [572, 257] on button "Save" at bounding box center [560, 252] width 34 height 13
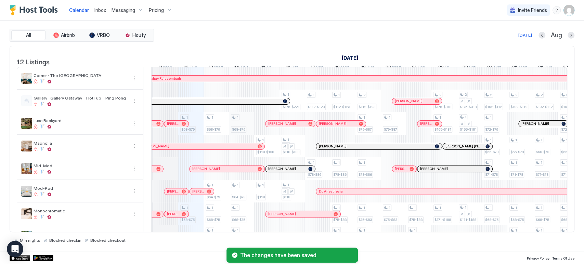
drag, startPoint x: 192, startPoint y: 131, endPoint x: 247, endPoint y: 119, distance: 56.6
click at [239, 129] on tr "1 $68-$79 1 $68-$75 1 $80-$96 1 $85-$101 1 $68-$79 1 $64-$73 1 $68-$75 1 $104-$…" at bounding box center [508, 202] width 1418 height 271
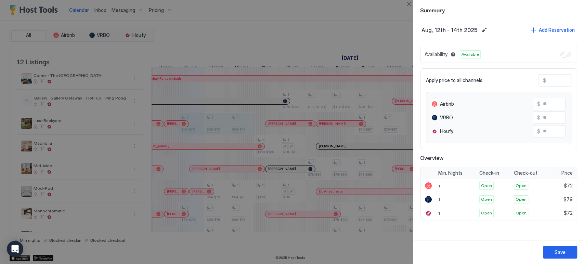
type input "**"
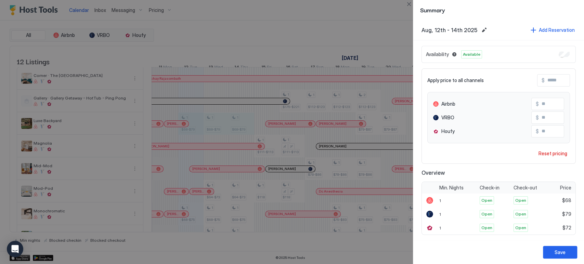
click at [552, 77] on input "Input Field" at bounding box center [572, 81] width 55 height 12
type input "**"
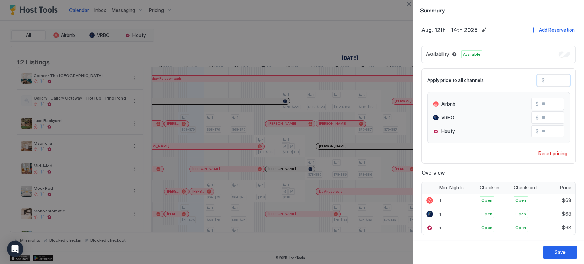
type input "**"
click at [541, 116] on input "**" at bounding box center [566, 118] width 55 height 12
click at [564, 252] on div "Save" at bounding box center [559, 252] width 11 height 7
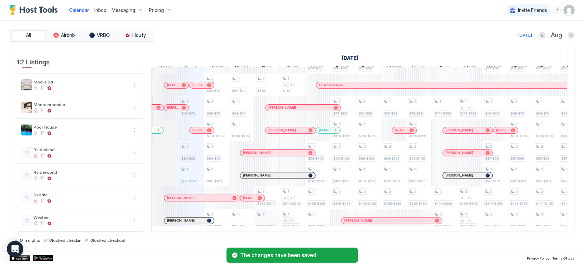
scroll to position [117, 0]
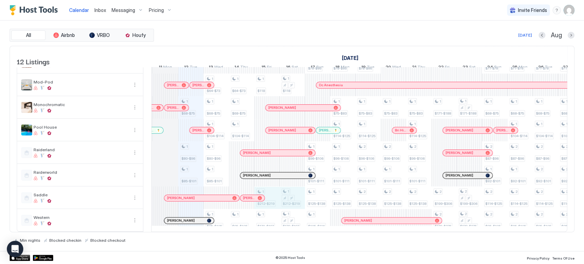
click at [292, 194] on div "1 $68-$79 1 $68-$75 1 $80-$96 1 $85-$101 1 $68-$79 1 $64-$73 1 $68-$75 1 $104-$…" at bounding box center [508, 96] width 1418 height 271
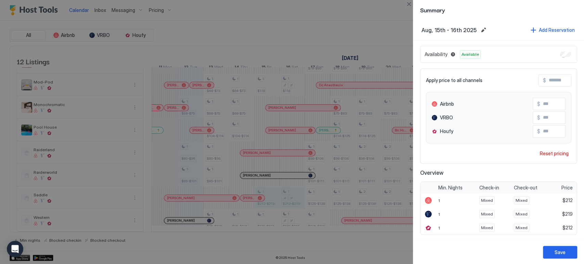
click at [557, 152] on div "Reset pricing" at bounding box center [554, 153] width 29 height 7
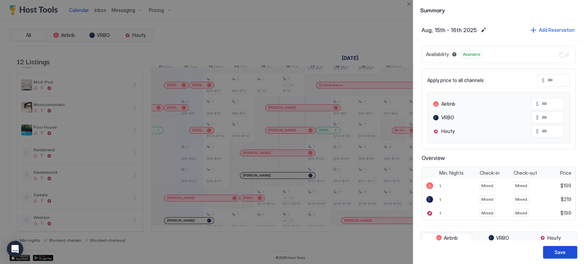
click at [558, 252] on div "Save" at bounding box center [559, 252] width 11 height 7
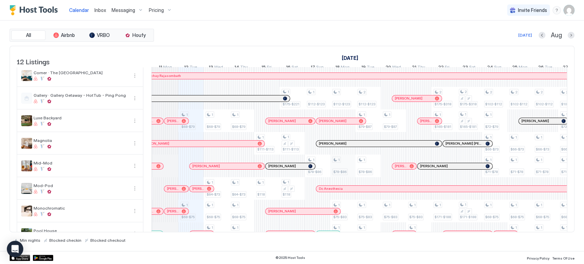
scroll to position [0, 0]
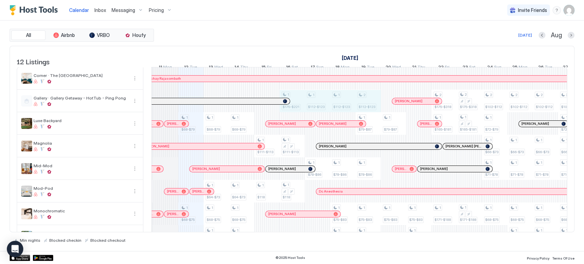
drag, startPoint x: 298, startPoint y: 102, endPoint x: 364, endPoint y: 106, distance: 66.1
click at [364, 106] on div "1 $68-$79 1 $68-$75 1 $80-$96 1 $85-$101 1 $68-$79 1 $64-$73 1 $68-$75 1 $104-$…" at bounding box center [508, 202] width 1418 height 271
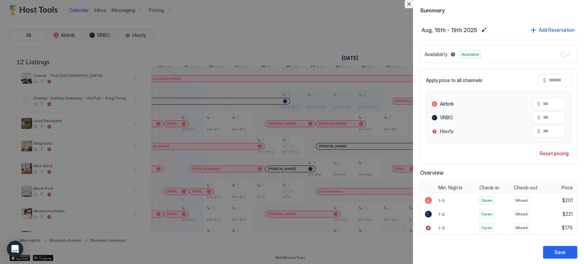
click at [408, 3] on button "Close" at bounding box center [409, 4] width 8 height 8
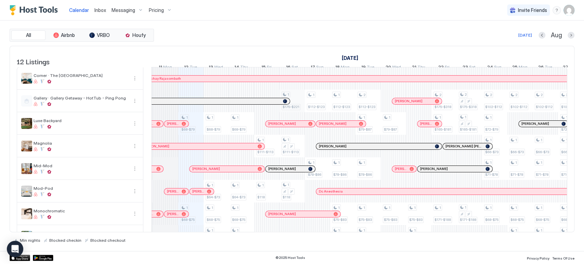
click at [298, 104] on div "1 $68-$79 1 $68-$75 1 $80-$96 1 $85-$101 1 $68-$79 1 $64-$73 1 $68-$75 1 $104-$…" at bounding box center [508, 202] width 1418 height 271
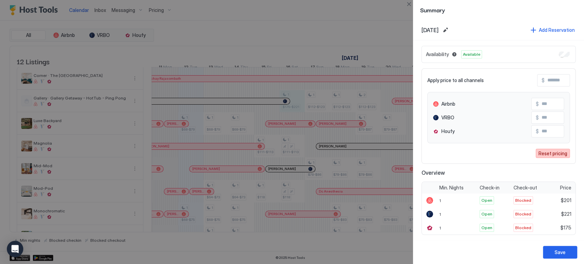
click at [549, 152] on div "Reset pricing" at bounding box center [552, 153] width 29 height 7
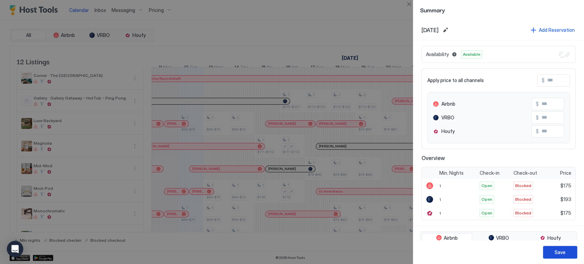
click at [568, 252] on button "Save" at bounding box center [560, 252] width 34 height 13
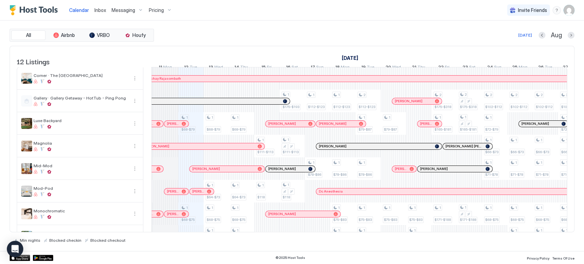
click at [394, 30] on div "All Airbnb VRBO Houfy [DATE] Aug" at bounding box center [292, 35] width 565 height 13
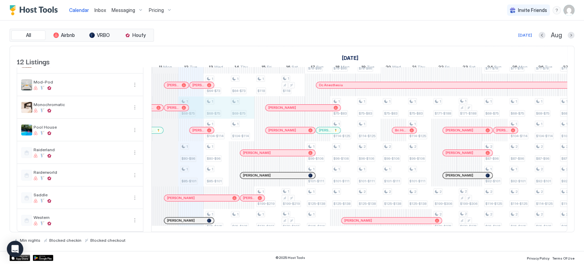
drag, startPoint x: 196, startPoint y: 109, endPoint x: 239, endPoint y: 104, distance: 43.1
click at [239, 104] on div "1 $68-$79 1 $68-$75 1 $80-$96 1 $85-$101 1 $68-$79 1 $64-$73 1 $68-$75 1 $104-$…" at bounding box center [508, 96] width 1418 height 271
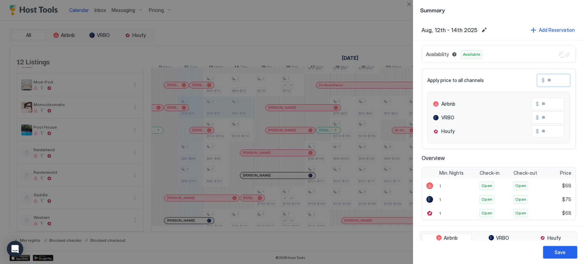
click at [546, 81] on input "Input Field" at bounding box center [572, 81] width 55 height 12
type input "*"
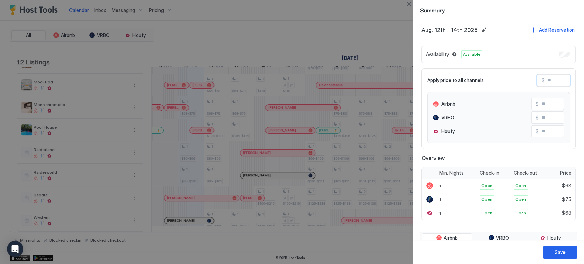
type input "**"
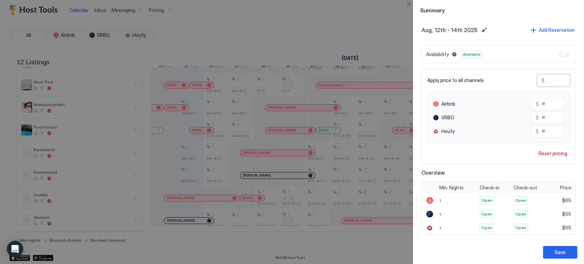
type input "**"
click at [541, 116] on input "**" at bounding box center [566, 118] width 55 height 12
click at [563, 250] on div "Save" at bounding box center [559, 252] width 11 height 7
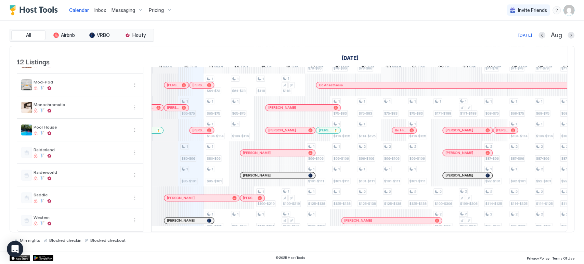
scroll to position [117, 0]
click at [286, 11] on div "Calendar Inbox Messaging Pricing Invite Friends CP" at bounding box center [292, 10] width 584 height 21
click at [318, 50] on div "[DATE] [DATE] [DATE] 28 Mon 29 Tue 30 Wed 31 Thu 1 Fri 2 Sat 3 Sun 4 Mon 5 Tue …" at bounding box center [359, 59] width 416 height 27
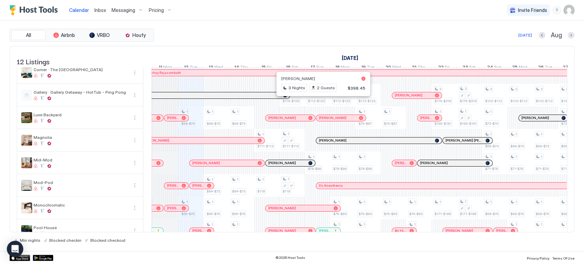
scroll to position [3, 0]
